Goal: Find specific page/section

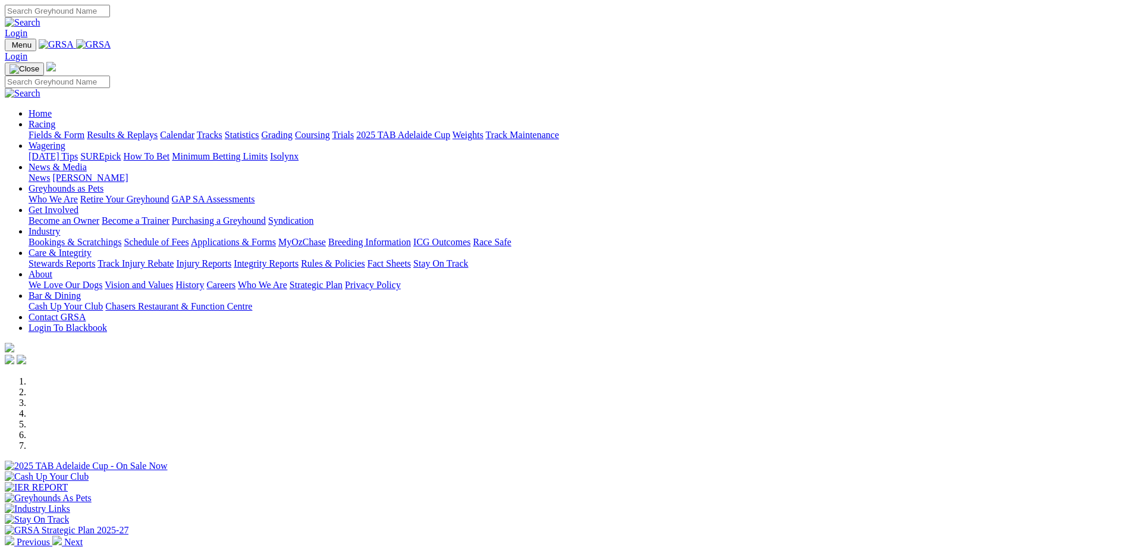
click at [194, 130] on link "Calendar" at bounding box center [177, 135] width 34 height 10
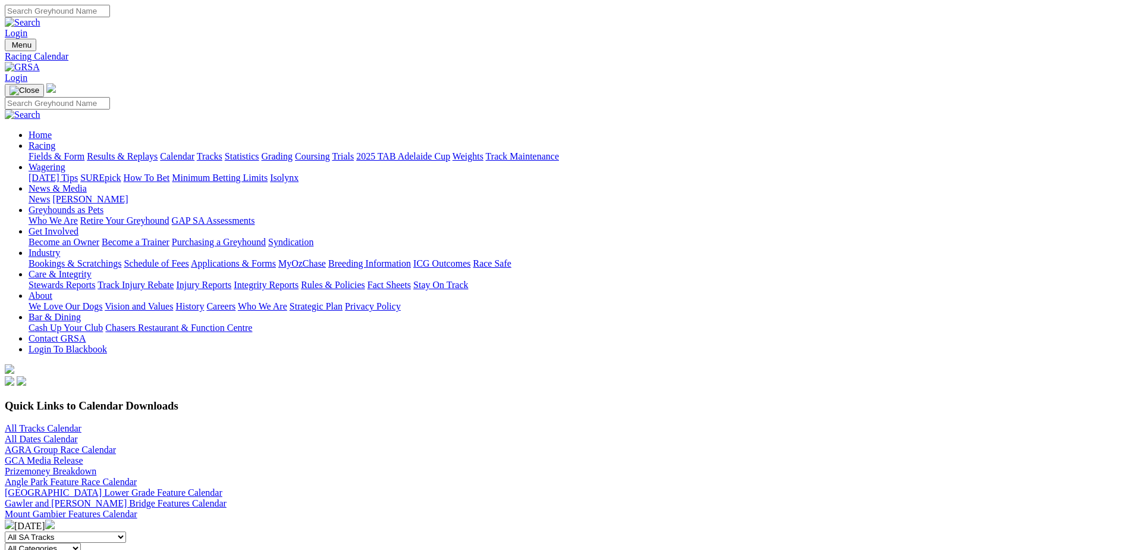
click at [137, 476] on link "Angle Park Feature Race Calendar" at bounding box center [71, 481] width 132 height 10
click at [222, 487] on link "[GEOGRAPHIC_DATA] Lower Grade Feature Calendar" at bounding box center [114, 492] width 218 height 10
